Goal: Transaction & Acquisition: Book appointment/travel/reservation

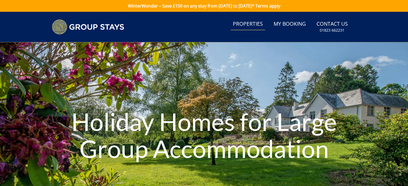
click at [261, 23] on link "Properties" at bounding box center [248, 24] width 34 height 12
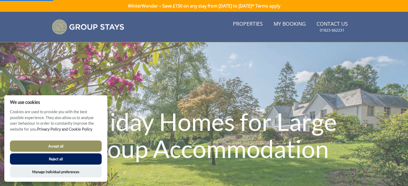
click at [62, 145] on button "Accept all" at bounding box center [56, 146] width 92 height 11
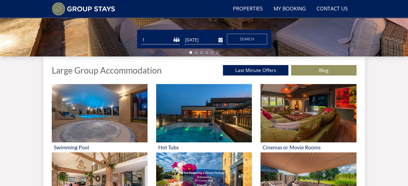
scroll to position [148, 0]
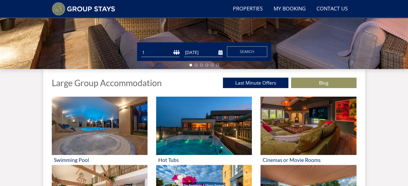
click at [222, 54] on input "[DATE]" at bounding box center [203, 52] width 39 height 9
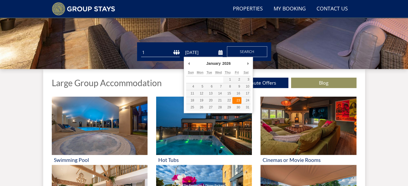
type input "23/01/2026"
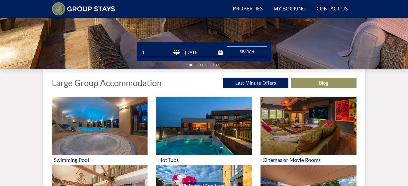
click at [177, 53] on select "1 2 3 4 5 6 7 8 9 10 11 12 13 14 15 16 17 18 19 20 21 22 23 24 25 26 27 28 29 3…" at bounding box center [160, 52] width 39 height 9
click at [141, 48] on select "1 2 3 4 5 6 7 8 9 10 11 12 13 14 15 16 17 18 19 20 21 22 23 24 25 26 27 28 29 3…" at bounding box center [160, 52] width 39 height 9
click at [179, 53] on select "1 2 3 4 5 6 7 8 9 10 11 12 13 14 15 16 17 18 19 20 21 22 23 24 25 26 27 28 29 3…" at bounding box center [160, 52] width 39 height 9
select select "21"
click at [141, 48] on select "1 2 3 4 5 6 7 8 9 10 11 12 13 14 15 16 17 18 19 20 21 22 23 24 25 26 27 28 29 3…" at bounding box center [160, 52] width 39 height 9
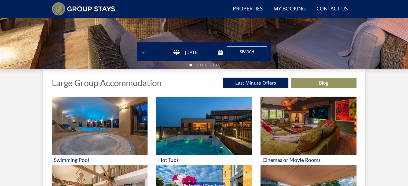
click at [241, 52] on span "Search" at bounding box center [247, 51] width 14 height 5
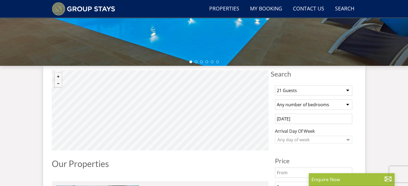
scroll to position [161, 0]
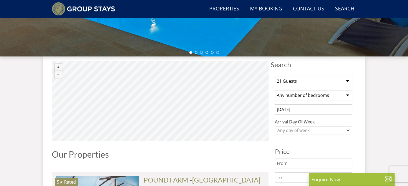
click at [319, 93] on select "Any number of bedrooms 3 Bedrooms 4 Bedrooms 5 Bedrooms 6 Bedrooms 7 Bedrooms 8…" at bounding box center [313, 95] width 77 height 10
select select "10"
click at [275, 90] on select "Any number of bedrooms 3 Bedrooms 4 Bedrooms 5 Bedrooms 6 Bedrooms 7 Bedrooms 8…" at bounding box center [313, 95] width 77 height 10
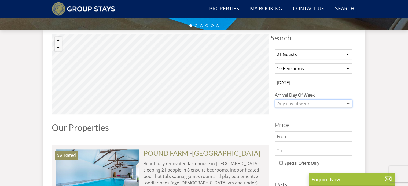
click at [312, 105] on div "Any day of week" at bounding box center [310, 104] width 69 height 6
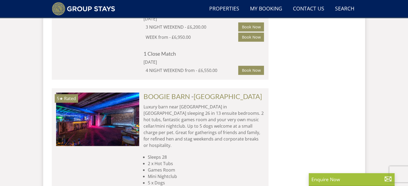
scroll to position [3583, 0]
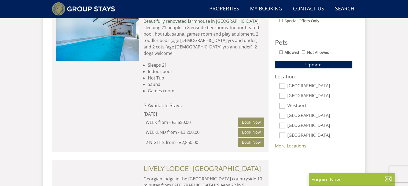
scroll to position [143, 0]
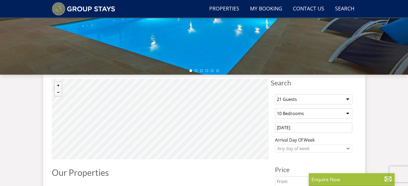
select select "21"
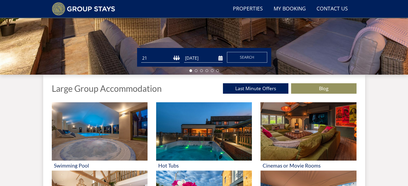
scroll to position [148, 0]
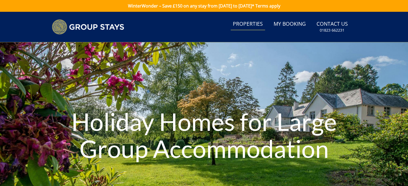
click at [244, 23] on link "Properties" at bounding box center [248, 24] width 34 height 12
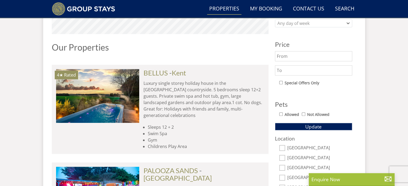
scroll to position [322, 0]
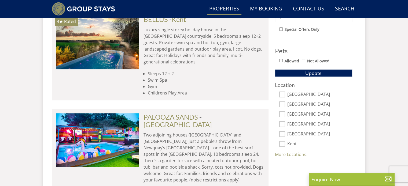
click at [281, 103] on input "[GEOGRAPHIC_DATA]" at bounding box center [282, 105] width 6 height 6
checkbox input "true"
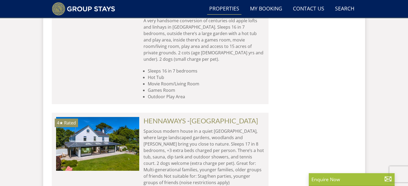
scroll to position [2200, 0]
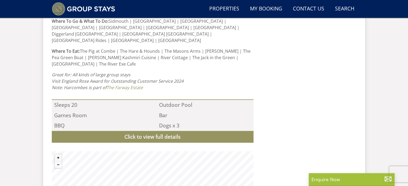
scroll to position [483, 0]
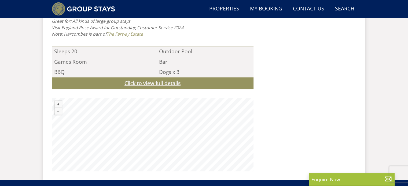
click at [175, 78] on link "Click to view full details" at bounding box center [153, 84] width 202 height 12
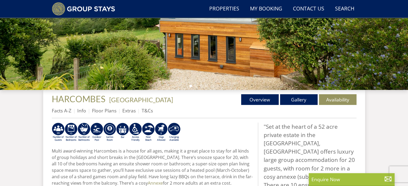
scroll to position [161, 0]
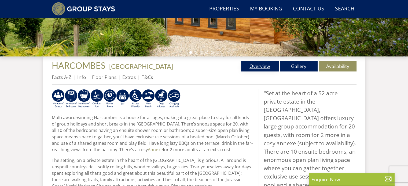
click at [252, 65] on link "Overview" at bounding box center [260, 66] width 38 height 11
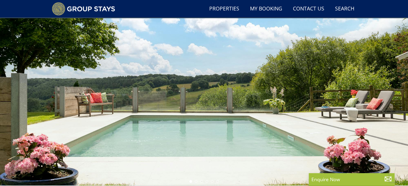
scroll to position [54, 0]
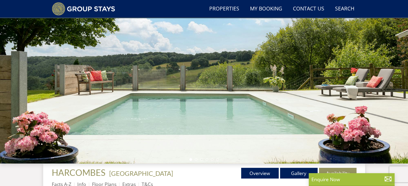
click at [268, 100] on div at bounding box center [204, 70] width 408 height 188
drag, startPoint x: 247, startPoint y: 113, endPoint x: 245, endPoint y: 75, distance: 38.1
click at [245, 75] on div at bounding box center [204, 70] width 408 height 188
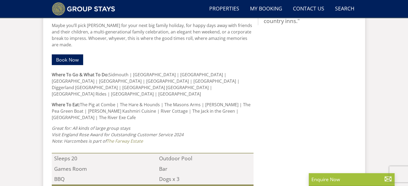
scroll to position [483, 0]
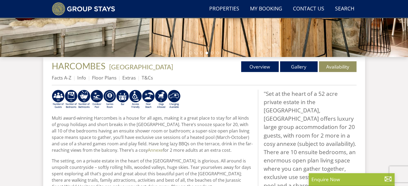
scroll to position [161, 0]
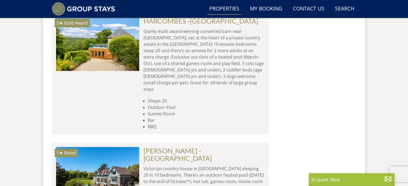
scroll to position [2414, 0]
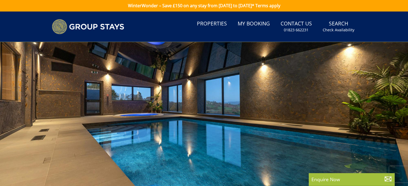
scroll to position [80, 0]
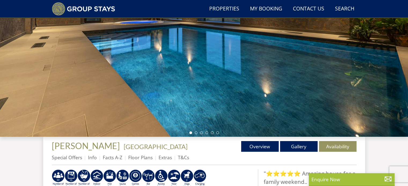
click at [300, 90] on div at bounding box center [204, 43] width 408 height 188
drag, startPoint x: 380, startPoint y: 88, endPoint x: 155, endPoint y: 83, distance: 224.6
click at [155, 83] on div at bounding box center [204, 43] width 408 height 188
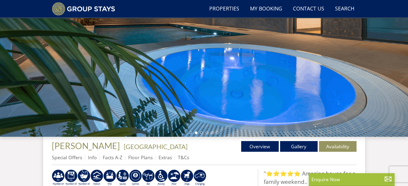
click at [203, 133] on ul at bounding box center [204, 133] width 30 height 3
click at [202, 132] on li at bounding box center [201, 133] width 3 height 3
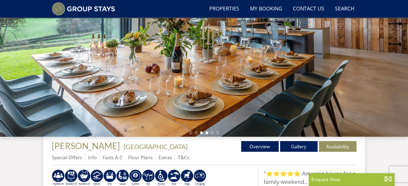
click at [206, 132] on li at bounding box center [206, 133] width 3 height 3
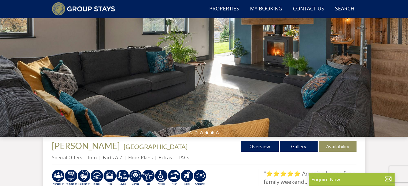
click at [212, 133] on li at bounding box center [212, 133] width 3 height 3
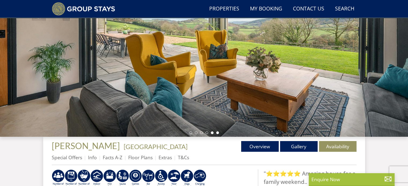
click at [218, 133] on li at bounding box center [217, 133] width 3 height 3
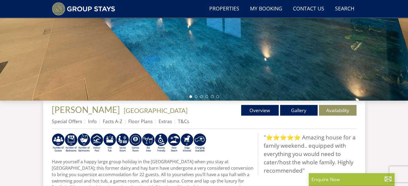
scroll to position [132, 0]
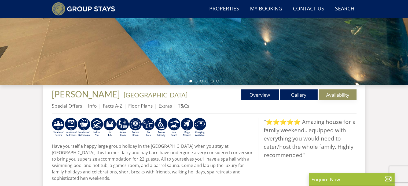
click at [335, 94] on link "Availability" at bounding box center [338, 95] width 38 height 11
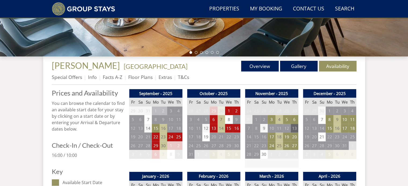
scroll to position [215, 0]
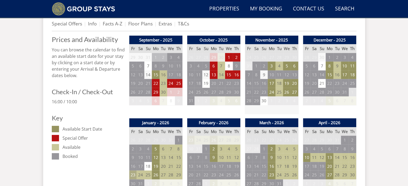
click at [132, 176] on td "23" at bounding box center [133, 175] width 8 height 9
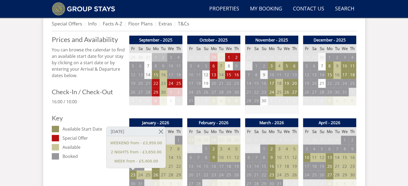
click at [149, 175] on td "25" at bounding box center [148, 175] width 8 height 9
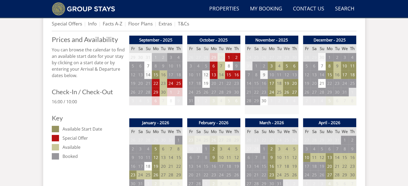
drag, startPoint x: 132, startPoint y: 173, endPoint x: 139, endPoint y: 174, distance: 7.6
click at [133, 173] on td "23" at bounding box center [133, 175] width 8 height 9
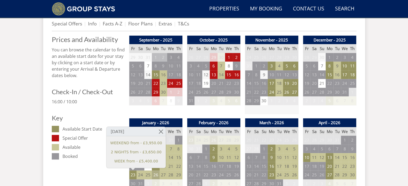
click at [156, 175] on td "26" at bounding box center [156, 175] width 8 height 9
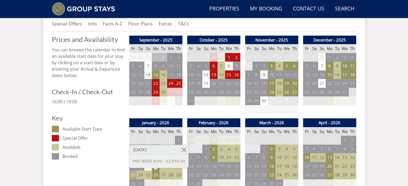
click at [135, 175] on td "23" at bounding box center [133, 175] width 8 height 9
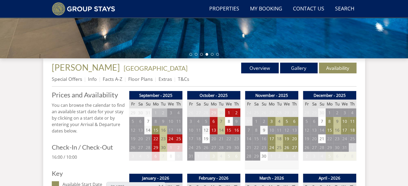
scroll to position [161, 0]
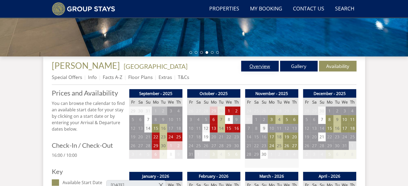
click at [268, 68] on link "Overview" at bounding box center [260, 66] width 38 height 11
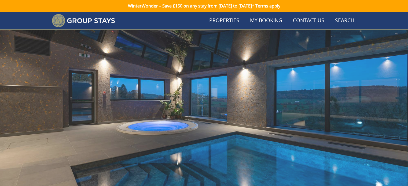
scroll to position [161, 0]
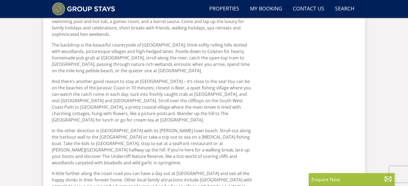
scroll to position [169, 0]
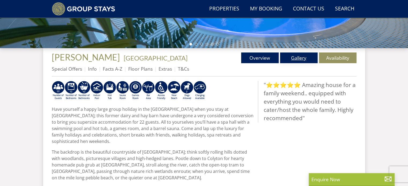
click at [296, 58] on link "Gallery" at bounding box center [299, 58] width 38 height 11
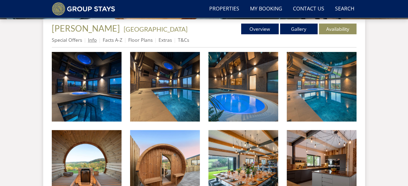
scroll to position [161, 0]
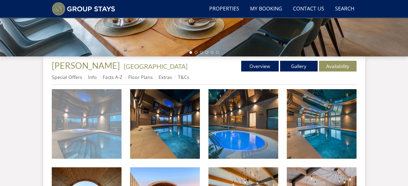
click at [97, 107] on img at bounding box center [87, 124] width 70 height 70
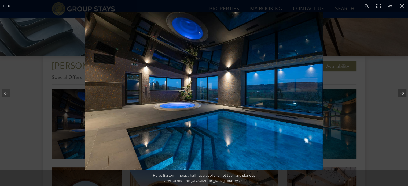
click at [401, 90] on button at bounding box center [398, 93] width 19 height 27
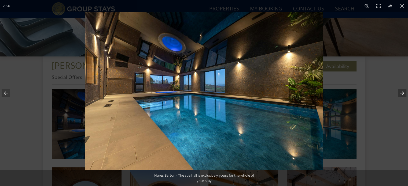
click at [401, 90] on button at bounding box center [398, 93] width 19 height 27
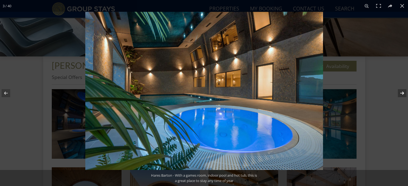
click at [401, 90] on button at bounding box center [398, 93] width 19 height 27
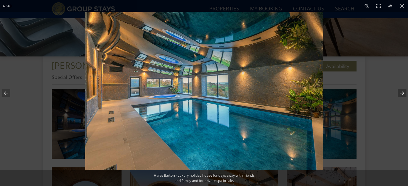
click at [401, 90] on button at bounding box center [398, 93] width 19 height 27
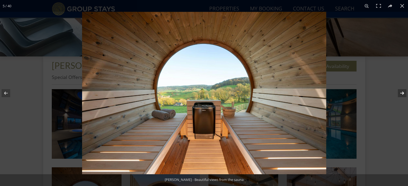
click at [401, 90] on button at bounding box center [398, 93] width 19 height 27
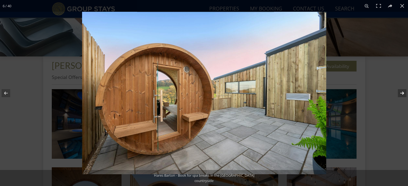
click at [401, 90] on button at bounding box center [398, 93] width 19 height 27
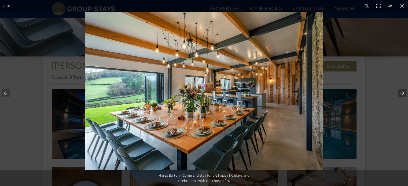
click at [401, 90] on button at bounding box center [398, 93] width 19 height 27
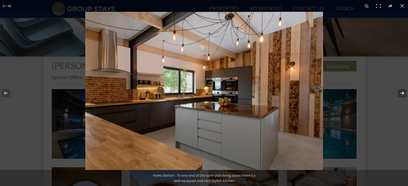
click at [401, 90] on button at bounding box center [398, 93] width 19 height 27
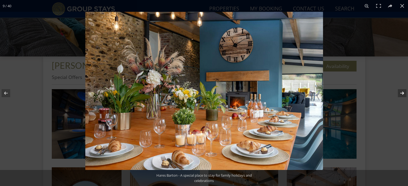
click at [401, 90] on button at bounding box center [398, 93] width 19 height 27
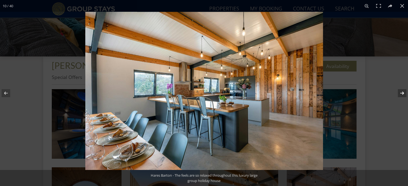
click at [401, 90] on button at bounding box center [398, 93] width 19 height 27
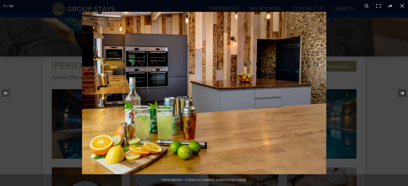
click at [401, 90] on button at bounding box center [398, 93] width 19 height 27
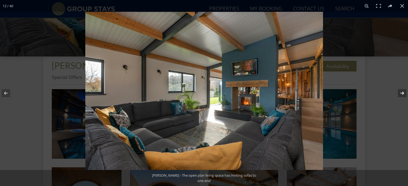
click at [401, 90] on button at bounding box center [398, 93] width 19 height 27
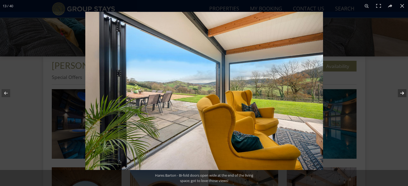
click at [401, 91] on button at bounding box center [398, 93] width 19 height 27
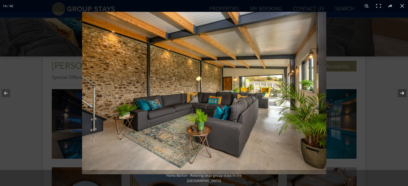
click at [401, 91] on button at bounding box center [398, 93] width 19 height 27
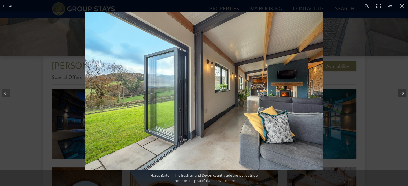
click at [401, 91] on button at bounding box center [398, 93] width 19 height 27
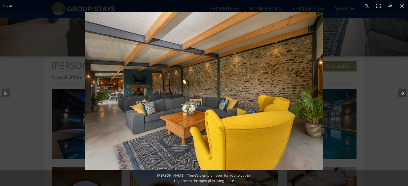
click at [401, 91] on button at bounding box center [398, 93] width 19 height 27
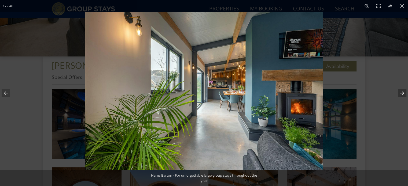
click at [401, 91] on button at bounding box center [398, 93] width 19 height 27
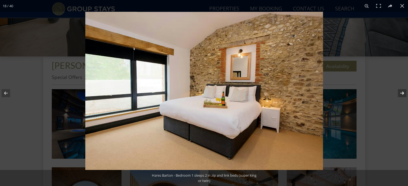
click at [401, 91] on button at bounding box center [398, 93] width 19 height 27
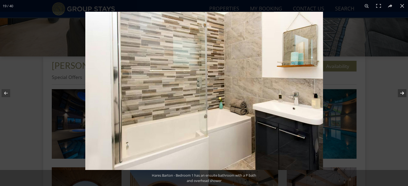
click at [401, 91] on button at bounding box center [398, 93] width 19 height 27
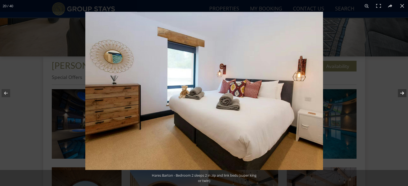
click at [401, 91] on button at bounding box center [398, 93] width 19 height 27
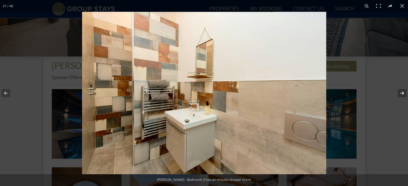
click at [401, 91] on button at bounding box center [398, 93] width 19 height 27
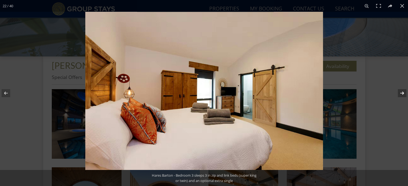
click at [401, 91] on button at bounding box center [398, 93] width 19 height 27
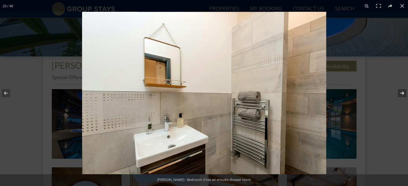
click at [401, 91] on button at bounding box center [398, 93] width 19 height 27
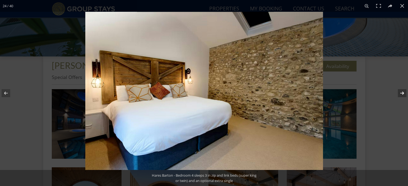
click at [401, 91] on button at bounding box center [398, 93] width 19 height 27
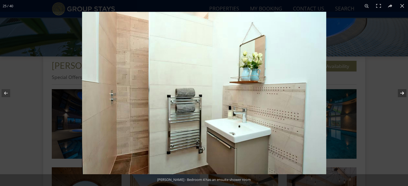
click at [401, 91] on button at bounding box center [398, 93] width 19 height 27
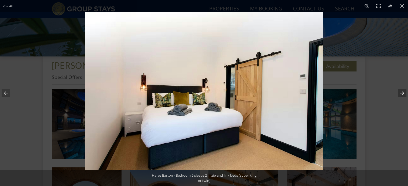
click at [401, 91] on button at bounding box center [398, 93] width 19 height 27
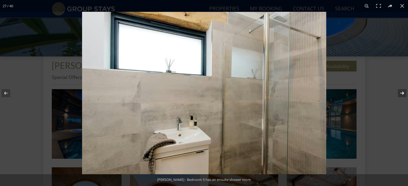
click at [401, 91] on button at bounding box center [398, 93] width 19 height 27
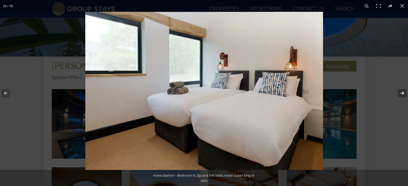
click at [401, 91] on button at bounding box center [398, 93] width 19 height 27
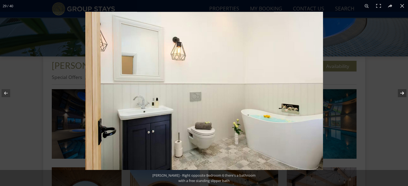
click at [401, 91] on button at bounding box center [398, 93] width 19 height 27
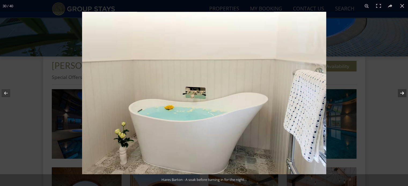
click at [400, 91] on button at bounding box center [398, 93] width 19 height 27
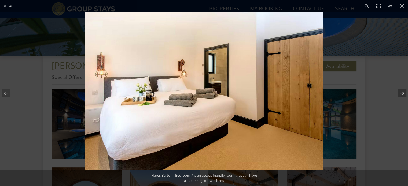
click at [400, 91] on button at bounding box center [398, 93] width 19 height 27
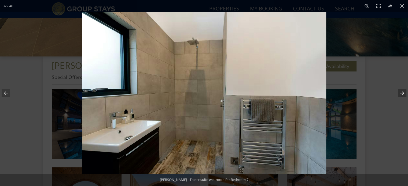
click at [400, 91] on button at bounding box center [398, 93] width 19 height 27
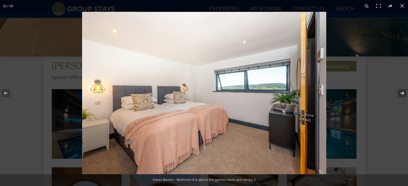
click at [400, 91] on button at bounding box center [398, 93] width 19 height 27
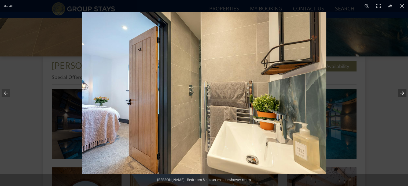
click at [400, 91] on button at bounding box center [398, 93] width 19 height 27
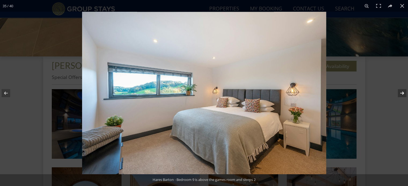
click at [400, 91] on button at bounding box center [398, 93] width 19 height 27
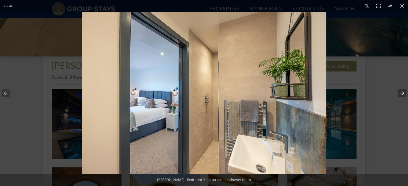
click at [400, 91] on button at bounding box center [398, 93] width 19 height 27
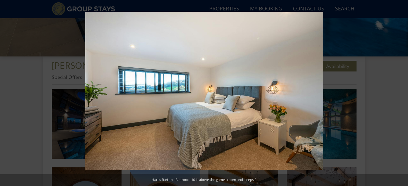
click at [400, 91] on button at bounding box center [398, 93] width 19 height 27
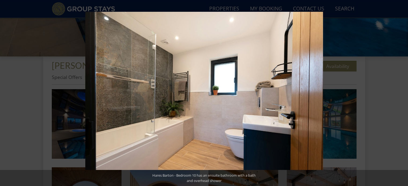
click at [400, 91] on button at bounding box center [398, 93] width 19 height 27
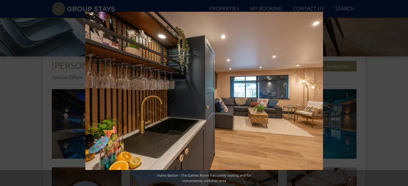
click at [400, 91] on button at bounding box center [398, 93] width 19 height 27
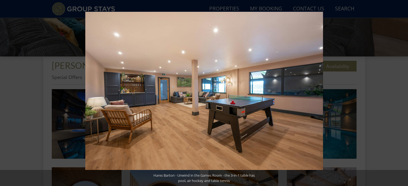
click at [400, 91] on button at bounding box center [398, 93] width 19 height 27
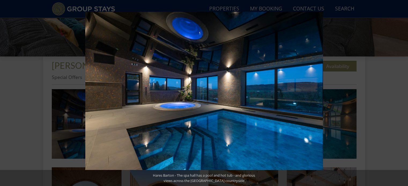
click at [400, 91] on button at bounding box center [398, 93] width 19 height 27
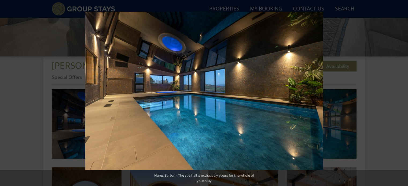
click at [400, 91] on button at bounding box center [398, 93] width 19 height 27
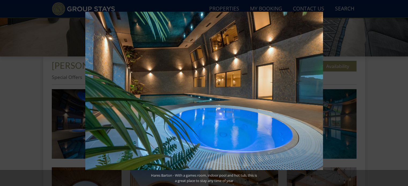
click at [400, 91] on button at bounding box center [398, 93] width 19 height 27
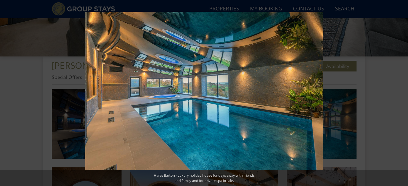
click at [400, 91] on button at bounding box center [398, 93] width 19 height 27
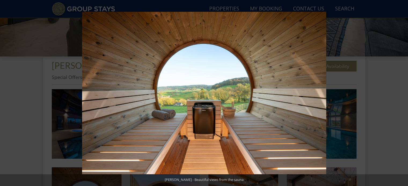
click at [400, 91] on button at bounding box center [398, 93] width 19 height 27
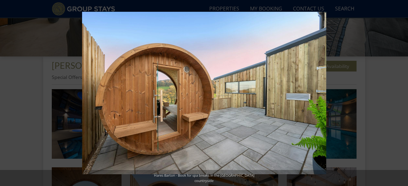
click at [400, 91] on button at bounding box center [398, 93] width 19 height 27
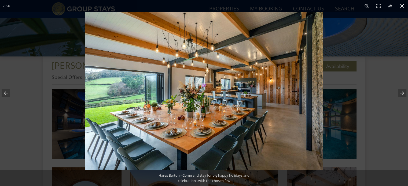
click at [401, 3] on button at bounding box center [402, 6] width 12 height 12
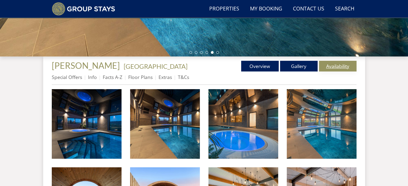
click at [338, 64] on link "Availability" at bounding box center [338, 66] width 38 height 11
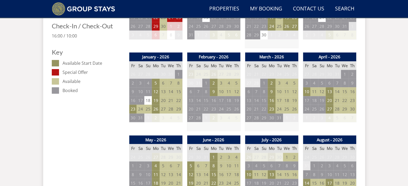
scroll to position [268, 0]
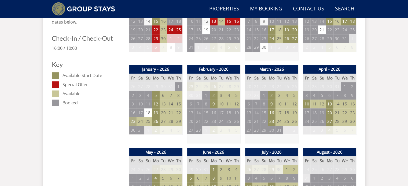
click at [131, 122] on td "23" at bounding box center [133, 121] width 8 height 9
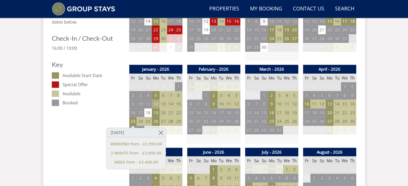
click at [157, 102] on td "12" at bounding box center [156, 104] width 8 height 9
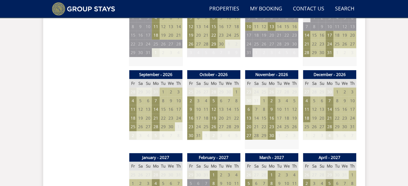
scroll to position [429, 0]
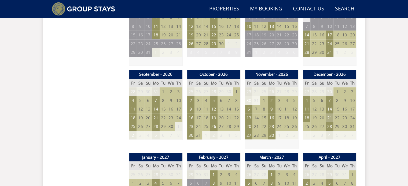
click at [329, 115] on td "21" at bounding box center [330, 118] width 8 height 9
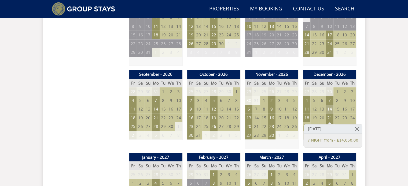
click at [329, 108] on td "14" at bounding box center [330, 109] width 8 height 9
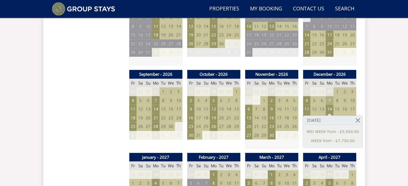
click at [329, 100] on td "7" at bounding box center [330, 100] width 8 height 9
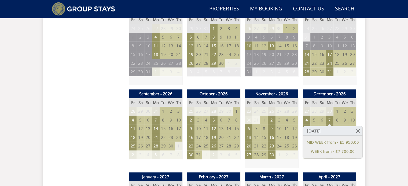
scroll to position [376, 0]
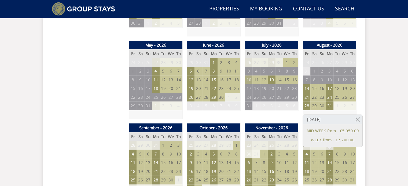
click at [248, 80] on td "10" at bounding box center [249, 80] width 8 height 9
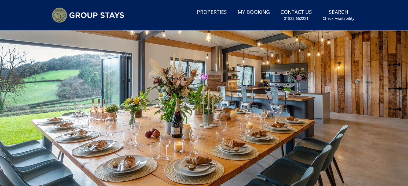
scroll to position [0, 0]
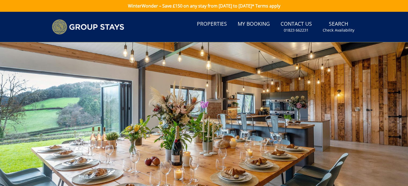
scroll to position [161, 0]
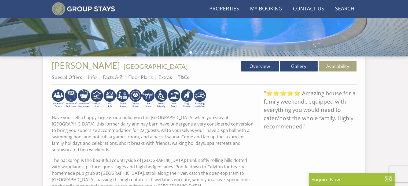
scroll to position [169, 0]
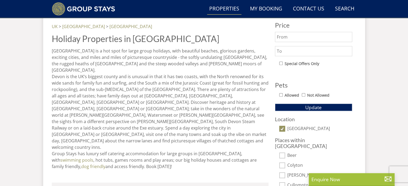
scroll to position [287, 0]
click at [281, 128] on input "[GEOGRAPHIC_DATA]" at bounding box center [282, 130] width 6 height 6
checkbox input "false"
click at [300, 106] on button "Update" at bounding box center [313, 108] width 77 height 8
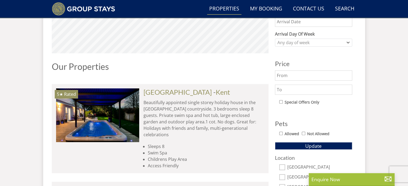
scroll to position [180, 0]
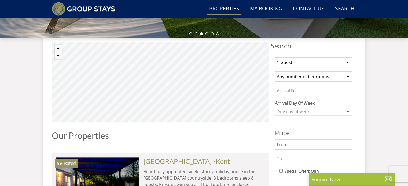
click at [302, 65] on select "1 Guest 2 Guests 3 Guests 4 Guests 5 Guests 6 Guests 7 Guests 8 Guests 9 Guests…" at bounding box center [313, 62] width 77 height 10
select select "21"
click at [275, 57] on select "1 Guest 2 Guests 3 Guests 4 Guests 5 Guests 6 Guests 7 Guests 8 Guests 9 Guests…" at bounding box center [313, 62] width 77 height 10
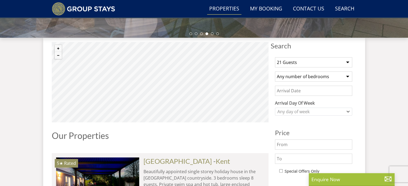
click at [304, 77] on select "Any number of bedrooms 4 Bedrooms 5 Bedrooms 6 Bedrooms 7 Bedrooms 8 Bedrooms 9…" at bounding box center [313, 77] width 77 height 10
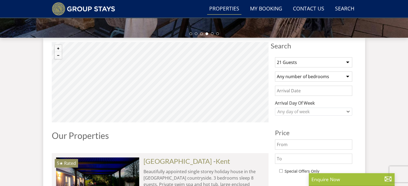
select select "10"
click at [275, 72] on select "Any number of bedrooms 4 Bedrooms 5 Bedrooms 6 Bedrooms 7 Bedrooms 8 Bedrooms 9…" at bounding box center [313, 77] width 77 height 10
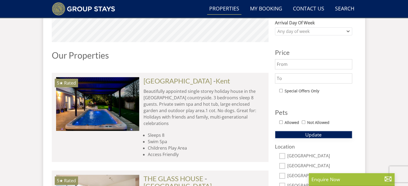
scroll to position [287, 0]
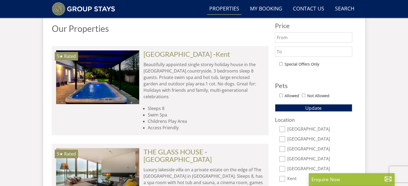
click at [281, 94] on input "Allowed" at bounding box center [280, 95] width 3 height 3
checkbox input "true"
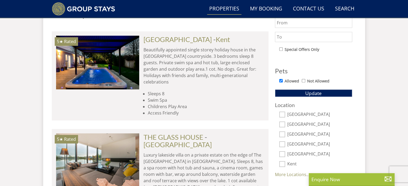
scroll to position [314, 0]
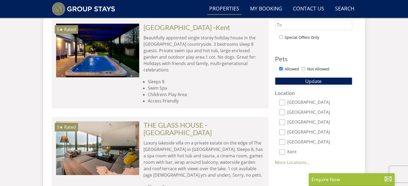
click at [305, 81] on button "Update" at bounding box center [313, 82] width 77 height 8
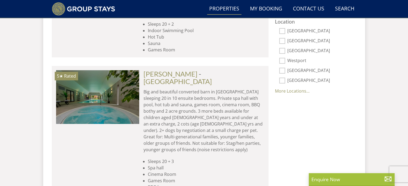
scroll to position [394, 0]
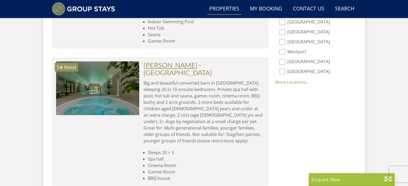
click at [186, 61] on link "[PERSON_NAME]" at bounding box center [171, 65] width 54 height 8
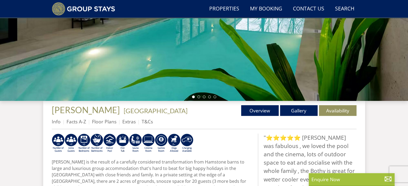
scroll to position [107, 0]
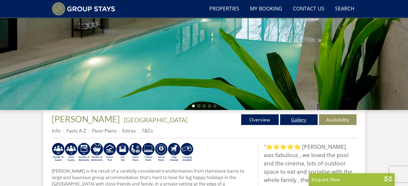
click at [296, 123] on link "Gallery" at bounding box center [299, 120] width 38 height 11
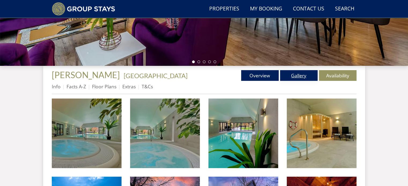
scroll to position [161, 0]
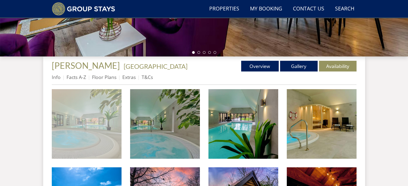
click at [108, 124] on img at bounding box center [87, 124] width 70 height 70
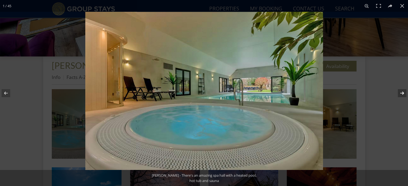
click at [398, 92] on button at bounding box center [398, 93] width 19 height 27
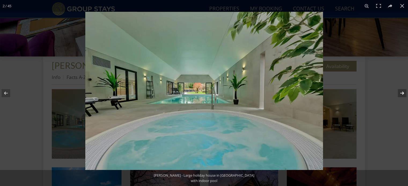
click at [400, 92] on button at bounding box center [398, 93] width 19 height 27
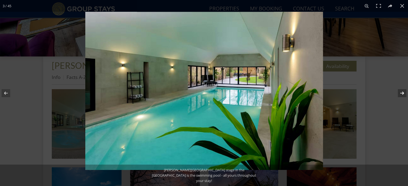
click at [400, 92] on button at bounding box center [398, 93] width 19 height 27
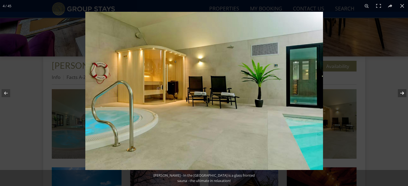
click at [400, 92] on button at bounding box center [398, 93] width 19 height 27
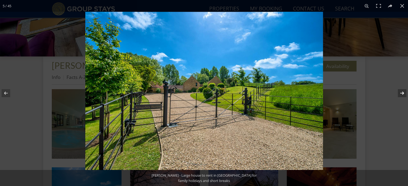
click at [400, 92] on button at bounding box center [398, 93] width 19 height 27
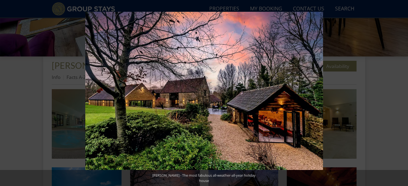
click at [400, 92] on button at bounding box center [398, 93] width 19 height 27
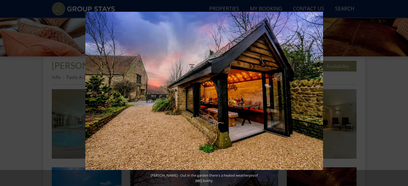
click at [400, 92] on button at bounding box center [398, 93] width 19 height 27
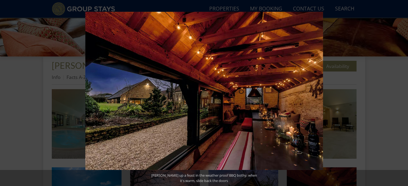
click at [400, 92] on button at bounding box center [398, 93] width 19 height 27
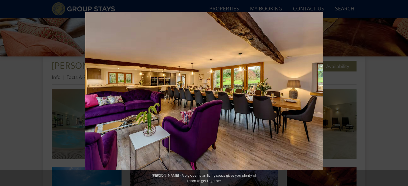
click at [400, 92] on button at bounding box center [398, 93] width 19 height 27
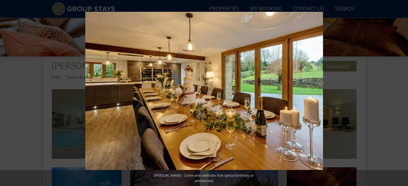
click at [400, 92] on button at bounding box center [398, 93] width 19 height 27
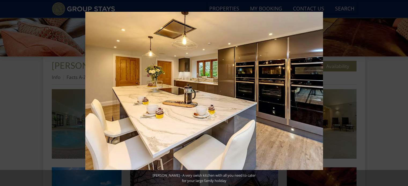
click at [400, 92] on button at bounding box center [398, 93] width 19 height 27
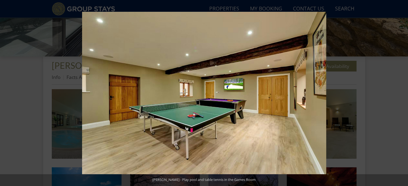
click at [400, 92] on button at bounding box center [398, 93] width 19 height 27
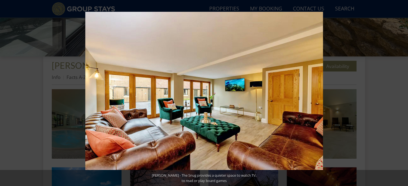
click at [400, 92] on button at bounding box center [398, 93] width 19 height 27
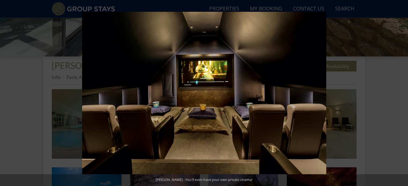
click at [400, 92] on button at bounding box center [398, 93] width 19 height 27
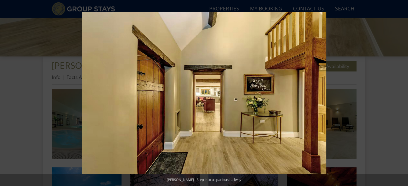
click at [400, 92] on button at bounding box center [398, 93] width 19 height 27
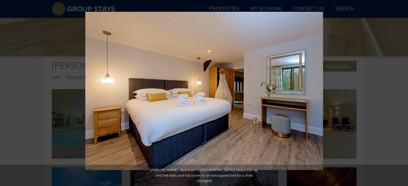
click at [400, 92] on button at bounding box center [398, 93] width 19 height 27
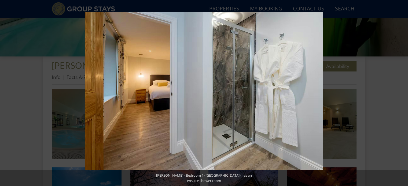
click at [400, 92] on button at bounding box center [398, 93] width 19 height 27
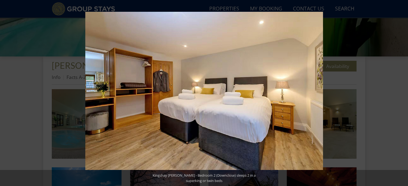
click at [400, 92] on button at bounding box center [398, 93] width 19 height 27
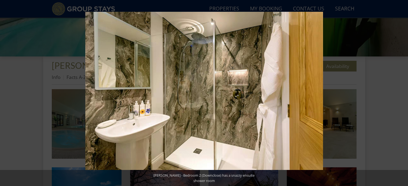
click at [400, 92] on button at bounding box center [398, 93] width 19 height 27
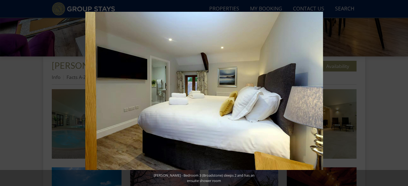
click at [400, 92] on button at bounding box center [398, 93] width 19 height 27
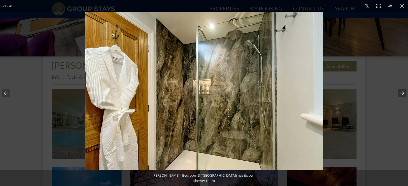
click at [400, 92] on button at bounding box center [398, 93] width 19 height 27
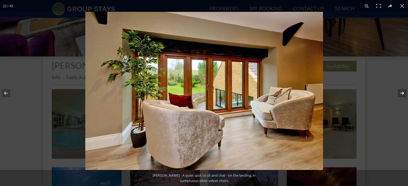
click at [400, 92] on button at bounding box center [398, 93] width 19 height 27
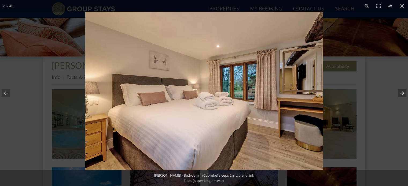
click at [400, 92] on button at bounding box center [398, 93] width 19 height 27
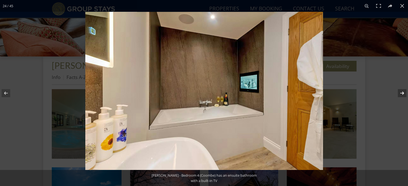
click at [400, 92] on button at bounding box center [398, 93] width 19 height 27
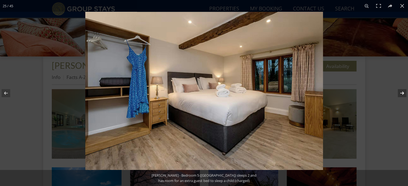
click at [401, 92] on button at bounding box center [398, 93] width 19 height 27
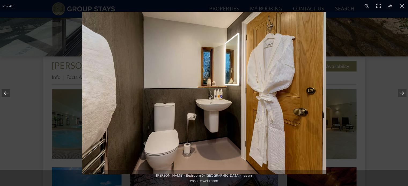
click at [8, 93] on button at bounding box center [9, 93] width 19 height 27
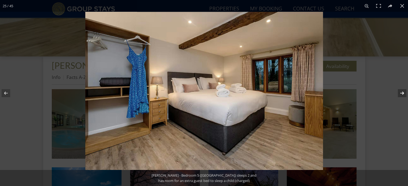
click at [401, 94] on button at bounding box center [398, 93] width 19 height 27
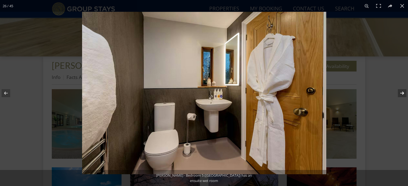
click at [401, 94] on button at bounding box center [398, 93] width 19 height 27
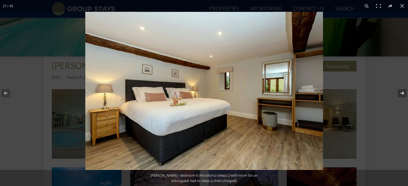
click at [401, 94] on button at bounding box center [398, 93] width 19 height 27
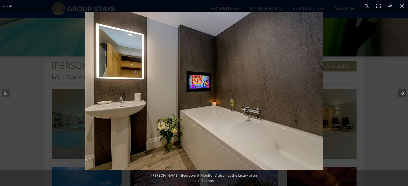
click at [401, 94] on button at bounding box center [398, 93] width 19 height 27
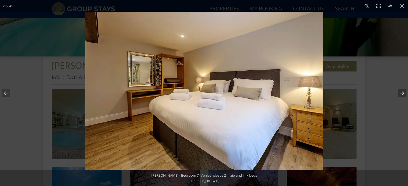
click at [401, 94] on button at bounding box center [398, 93] width 19 height 27
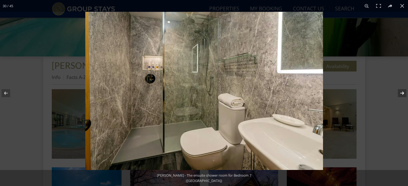
click at [401, 94] on button at bounding box center [398, 93] width 19 height 27
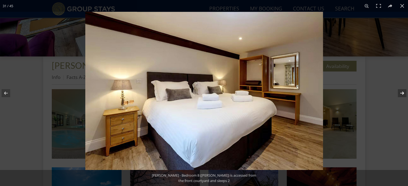
click at [401, 94] on button at bounding box center [398, 93] width 19 height 27
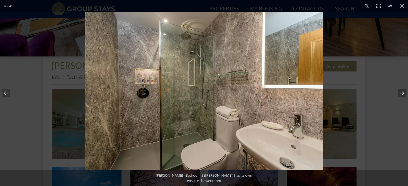
click at [401, 94] on button at bounding box center [398, 93] width 19 height 27
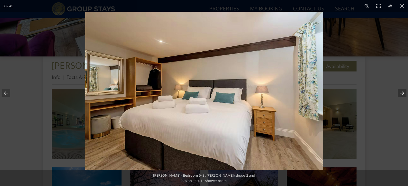
click at [401, 94] on button at bounding box center [398, 93] width 19 height 27
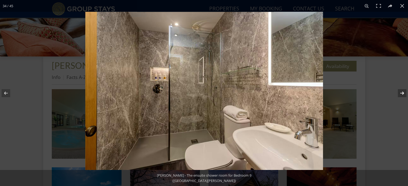
click at [401, 94] on button at bounding box center [398, 93] width 19 height 27
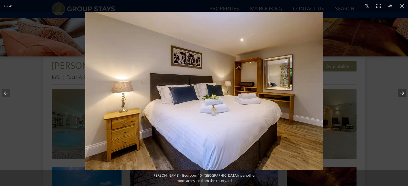
click at [401, 94] on button at bounding box center [398, 93] width 19 height 27
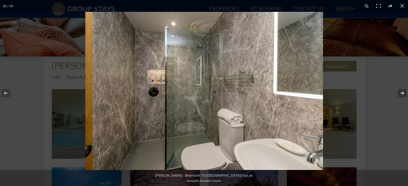
click at [401, 94] on button at bounding box center [398, 93] width 19 height 27
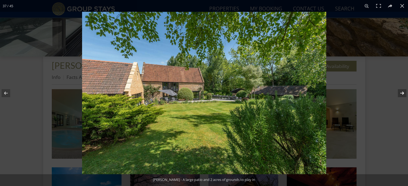
click at [401, 94] on button at bounding box center [398, 93] width 19 height 27
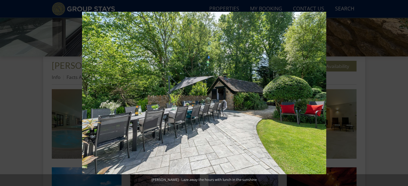
click at [401, 94] on button at bounding box center [398, 93] width 19 height 27
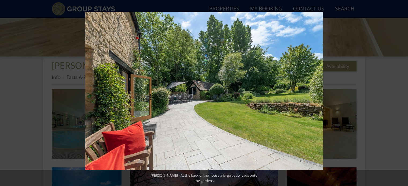
click at [401, 94] on button at bounding box center [398, 93] width 19 height 27
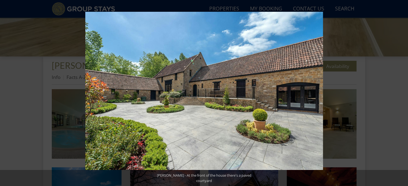
click at [401, 94] on button at bounding box center [398, 93] width 19 height 27
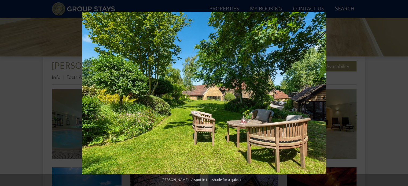
click at [401, 94] on button at bounding box center [398, 93] width 19 height 27
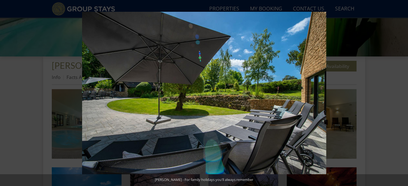
click at [401, 94] on button at bounding box center [398, 93] width 19 height 27
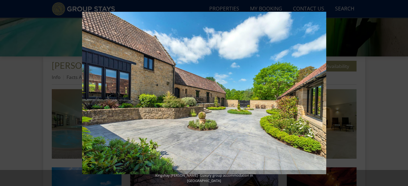
click at [401, 94] on button at bounding box center [398, 93] width 19 height 27
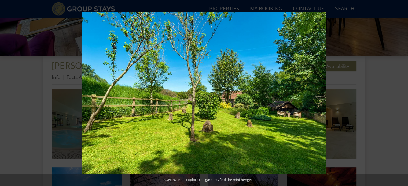
click at [401, 94] on button at bounding box center [398, 93] width 19 height 27
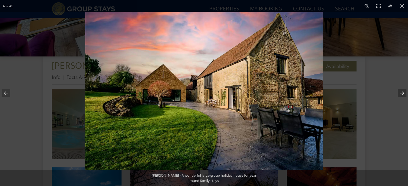
click at [401, 94] on button at bounding box center [398, 93] width 19 height 27
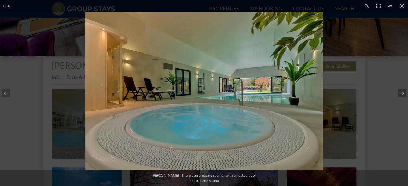
click at [401, 94] on button at bounding box center [398, 93] width 19 height 27
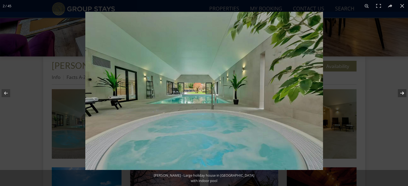
click at [401, 94] on button at bounding box center [398, 93] width 19 height 27
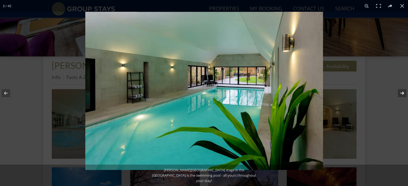
click at [401, 94] on button at bounding box center [398, 93] width 19 height 27
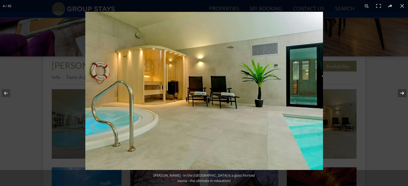
click at [401, 94] on button at bounding box center [398, 93] width 19 height 27
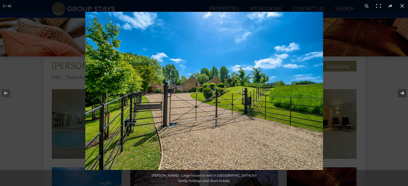
click at [401, 94] on button at bounding box center [398, 93] width 19 height 27
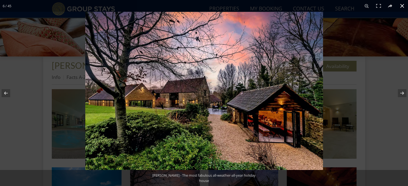
click at [401, 6] on button at bounding box center [402, 6] width 12 height 12
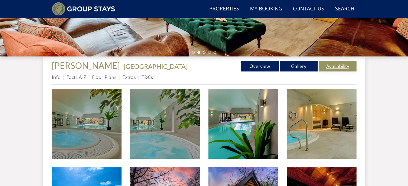
click at [327, 65] on link "Availability" at bounding box center [338, 66] width 38 height 11
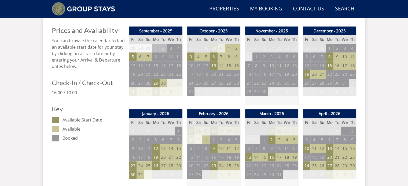
scroll to position [268, 0]
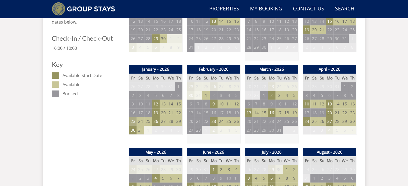
click at [134, 121] on td "23" at bounding box center [133, 121] width 8 height 9
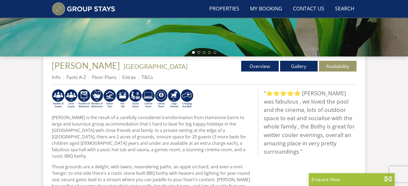
scroll to position [107, 0]
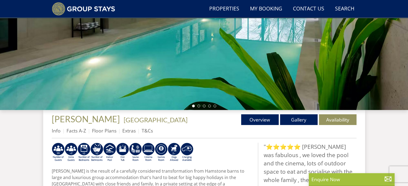
select select "21"
select select "10"
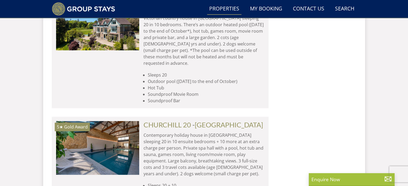
scroll to position [609, 0]
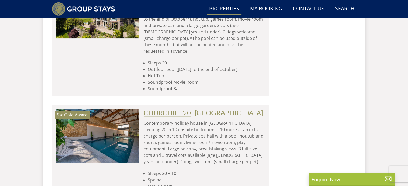
click at [176, 109] on link "CHURCHILL 20" at bounding box center [167, 113] width 47 height 8
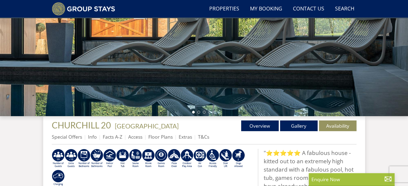
scroll to position [188, 0]
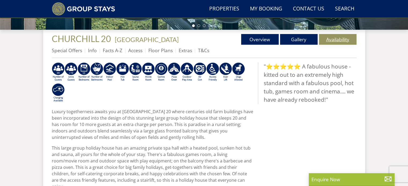
click at [335, 41] on link "Availability" at bounding box center [338, 39] width 38 height 11
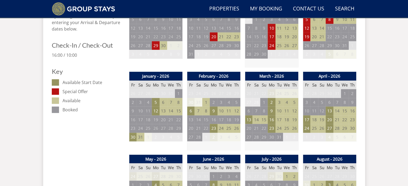
scroll to position [322, 0]
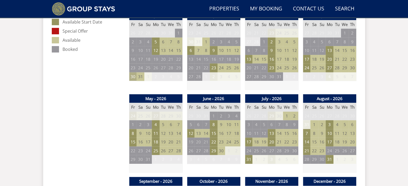
click at [133, 79] on td "30" at bounding box center [133, 76] width 8 height 9
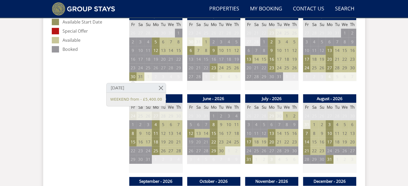
scroll to position [215, 0]
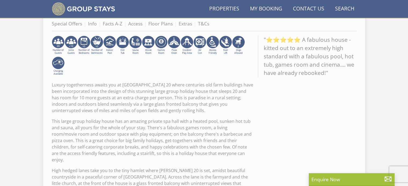
scroll to position [188, 0]
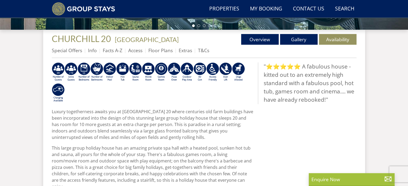
select select "21"
select select "10"
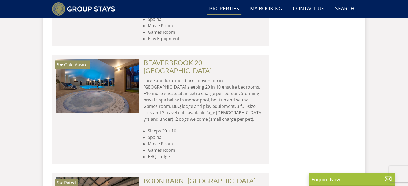
scroll to position [797, 0]
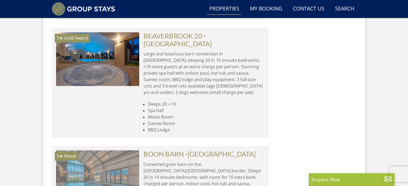
click at [122, 150] on img at bounding box center [97, 177] width 83 height 54
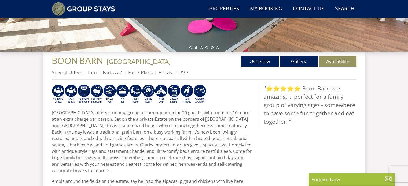
scroll to position [134, 0]
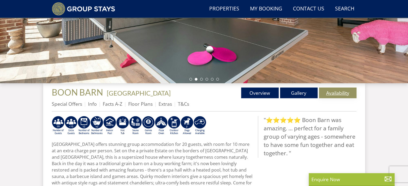
click at [345, 94] on link "Availability" at bounding box center [338, 93] width 38 height 11
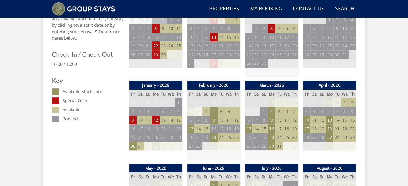
scroll to position [268, 0]
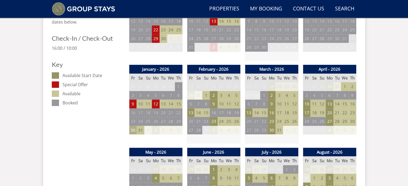
click at [130, 133] on td "30" at bounding box center [133, 130] width 8 height 9
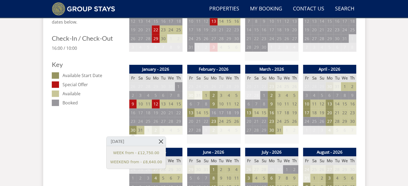
click at [156, 139] on link at bounding box center [160, 141] width 9 height 9
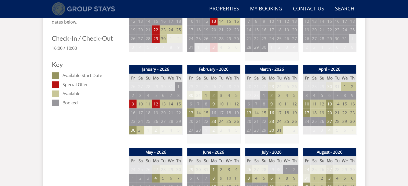
scroll to position [134, 0]
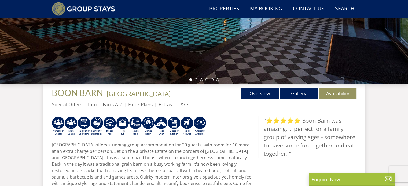
select select "21"
select select "10"
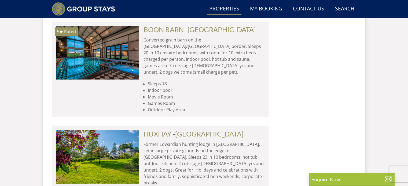
scroll to position [931, 0]
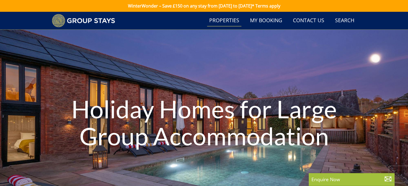
select select "21"
select select "10"
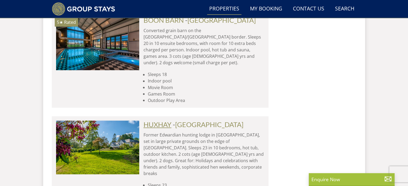
click at [159, 120] on link "HUXHAY" at bounding box center [158, 124] width 28 height 8
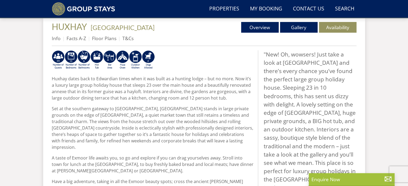
scroll to position [161, 0]
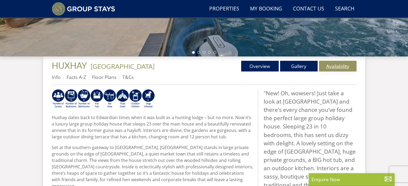
click at [339, 65] on link "Availability" at bounding box center [338, 66] width 38 height 11
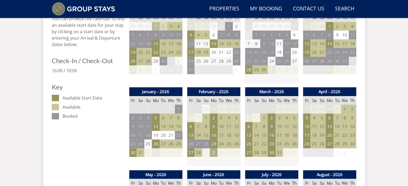
scroll to position [268, 0]
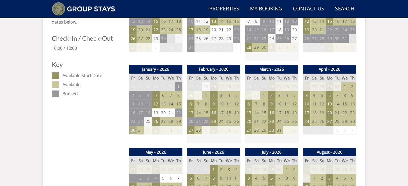
click at [131, 129] on td "30" at bounding box center [133, 130] width 8 height 9
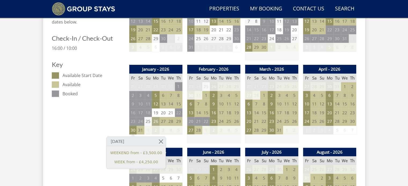
click at [157, 122] on td "26" at bounding box center [156, 121] width 8 height 9
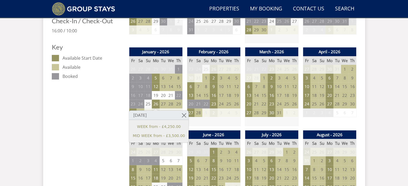
scroll to position [295, 0]
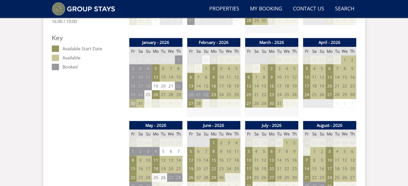
click at [131, 104] on td "30" at bounding box center [133, 103] width 8 height 9
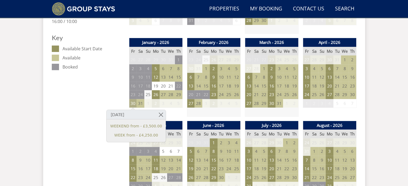
click at [131, 104] on td "30" at bounding box center [133, 103] width 8 height 9
click at [157, 94] on td "26" at bounding box center [156, 94] width 8 height 9
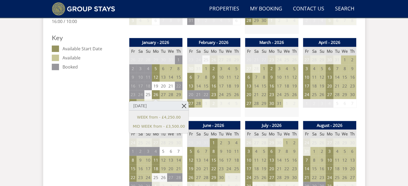
click at [179, 106] on link at bounding box center [183, 105] width 9 height 9
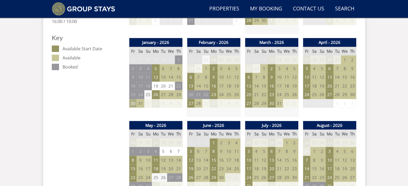
click at [133, 104] on td "30" at bounding box center [133, 103] width 8 height 9
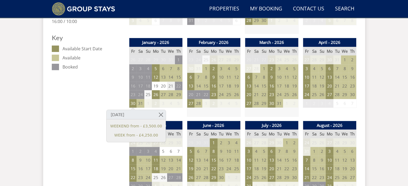
click at [171, 87] on td "21" at bounding box center [171, 86] width 8 height 9
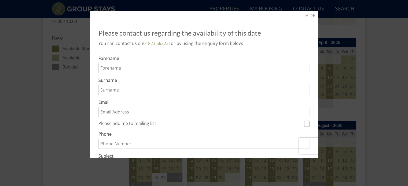
click at [345, 47] on div at bounding box center [204, 93] width 408 height 186
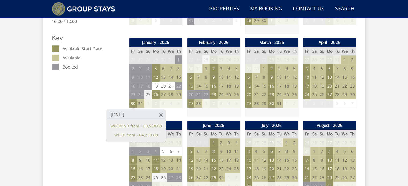
click at [150, 95] on td "25" at bounding box center [148, 94] width 8 height 9
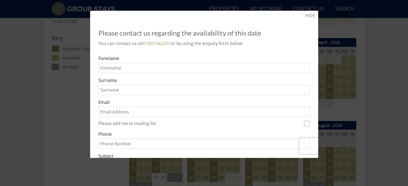
click at [351, 87] on div at bounding box center [204, 93] width 408 height 186
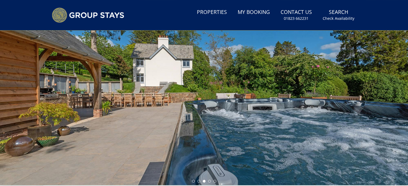
scroll to position [107, 0]
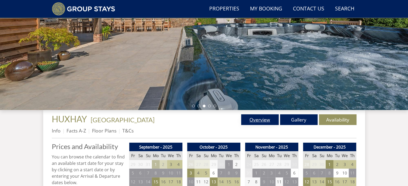
click at [265, 119] on link "Overview" at bounding box center [260, 120] width 38 height 11
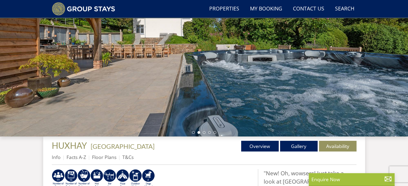
scroll to position [80, 0]
click at [332, 146] on link "Availability" at bounding box center [338, 146] width 38 height 11
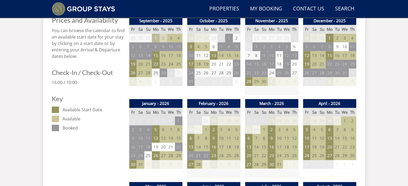
scroll to position [295, 0]
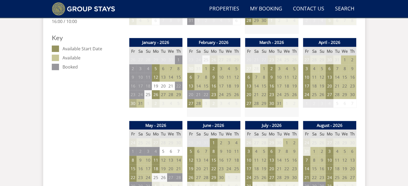
click at [132, 101] on td "30" at bounding box center [133, 103] width 8 height 9
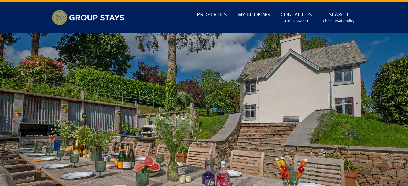
scroll to position [0, 0]
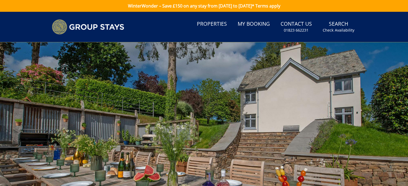
scroll to position [80, 0]
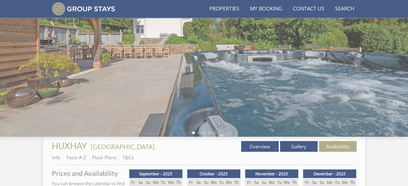
scroll to position [107, 0]
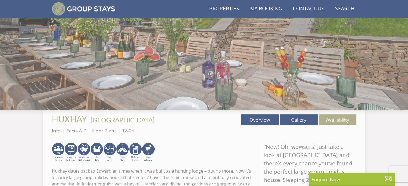
scroll to position [161, 0]
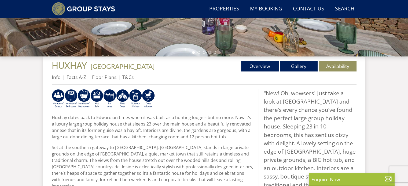
select select "21"
select select "10"
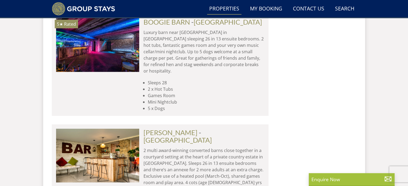
scroll to position [1548, 0]
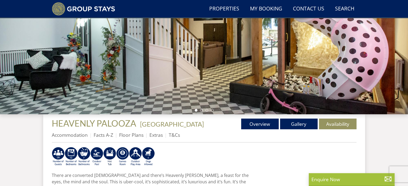
scroll to position [134, 0]
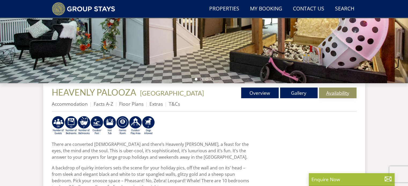
click at [332, 96] on link "Availability" at bounding box center [338, 93] width 38 height 11
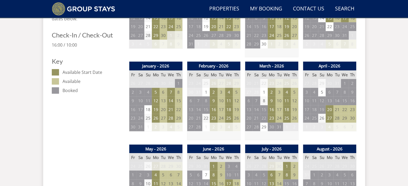
scroll to position [295, 0]
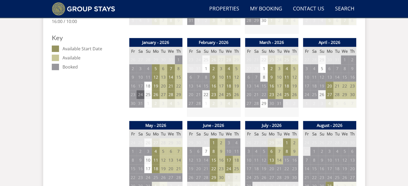
click at [142, 94] on td "24" at bounding box center [141, 94] width 8 height 9
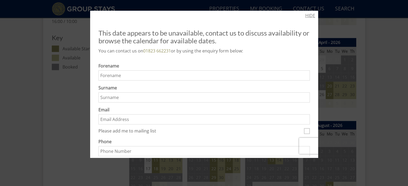
click at [310, 16] on link "HIDE" at bounding box center [310, 15] width 10 height 6
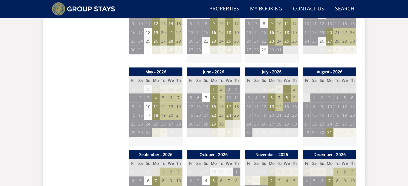
scroll to position [402, 0]
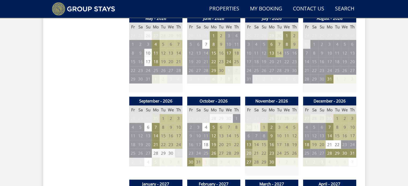
click at [251, 153] on td "20" at bounding box center [249, 153] width 8 height 9
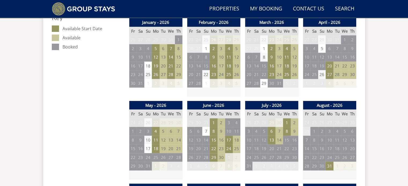
scroll to position [295, 0]
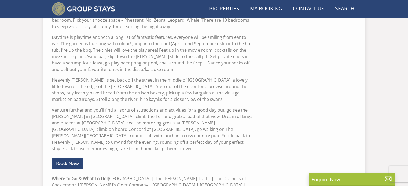
scroll to position [134, 0]
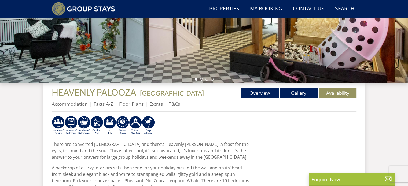
select select "21"
select select "10"
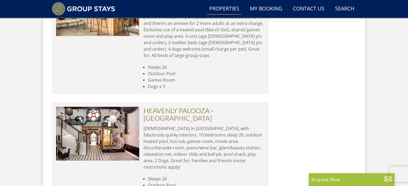
scroll to position [1682, 0]
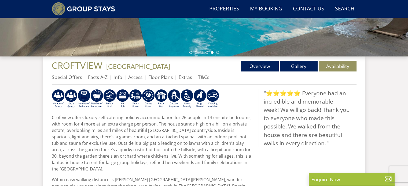
scroll to position [134, 0]
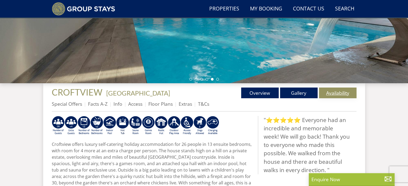
click at [346, 95] on link "Availability" at bounding box center [338, 93] width 38 height 11
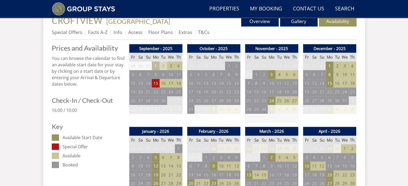
scroll to position [241, 0]
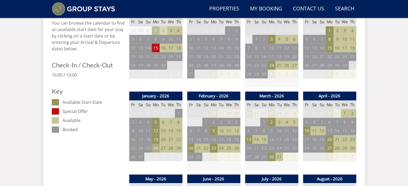
click at [158, 148] on td "26" at bounding box center [156, 148] width 8 height 9
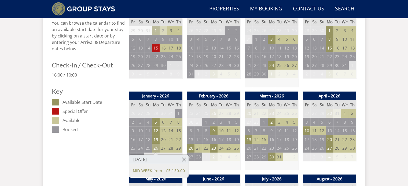
click at [158, 148] on td "26" at bounding box center [156, 148] width 8 height 9
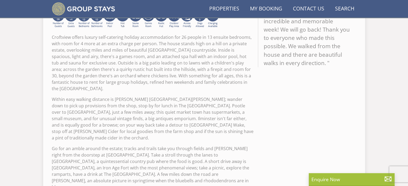
scroll to position [134, 0]
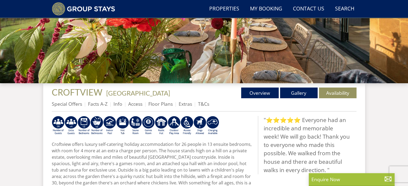
select select "21"
select select "10"
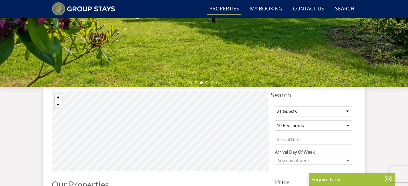
scroll to position [126, 0]
